Goal: Task Accomplishment & Management: Use online tool/utility

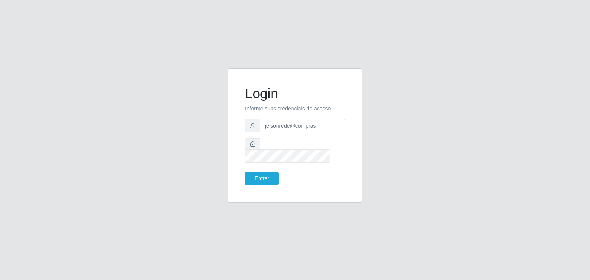
click at [325, 121] on form "Login Informe suas credenciais de acesso jeisonrede@compras Entrar" at bounding box center [295, 136] width 100 height 100
click at [325, 127] on input "jeisonrede@compras" at bounding box center [302, 125] width 85 height 13
type input "[EMAIL_ADDRESS][DOMAIN_NAME]"
click at [248, 176] on button "Entrar" at bounding box center [262, 178] width 34 height 13
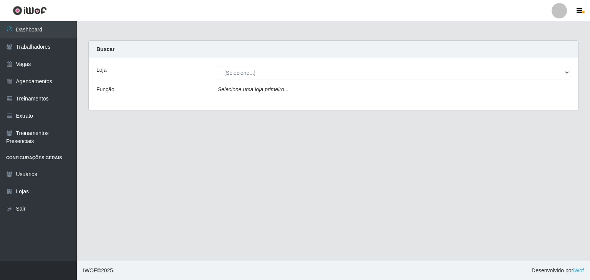
click at [306, 67] on div "Loja [Selecione...] BomQueSó Agreste - Loja 1 BomQueSó Agreste - Loja 2 BomQueS…" at bounding box center [333, 84] width 489 height 52
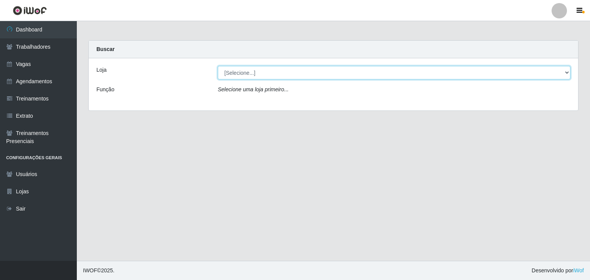
click at [306, 68] on select "[Selecione...] BomQueSó Agreste - Loja 1 BomQueSó Agreste - Loja 2 BomQueSó Agr…" at bounding box center [394, 72] width 353 height 13
select select "213"
click at [218, 66] on select "[Selecione...] BomQueSó Agreste - Loja 1 BomQueSó Agreste - Loja 2 BomQueSó Agr…" at bounding box center [394, 72] width 353 height 13
